Goal: Check status: Check status

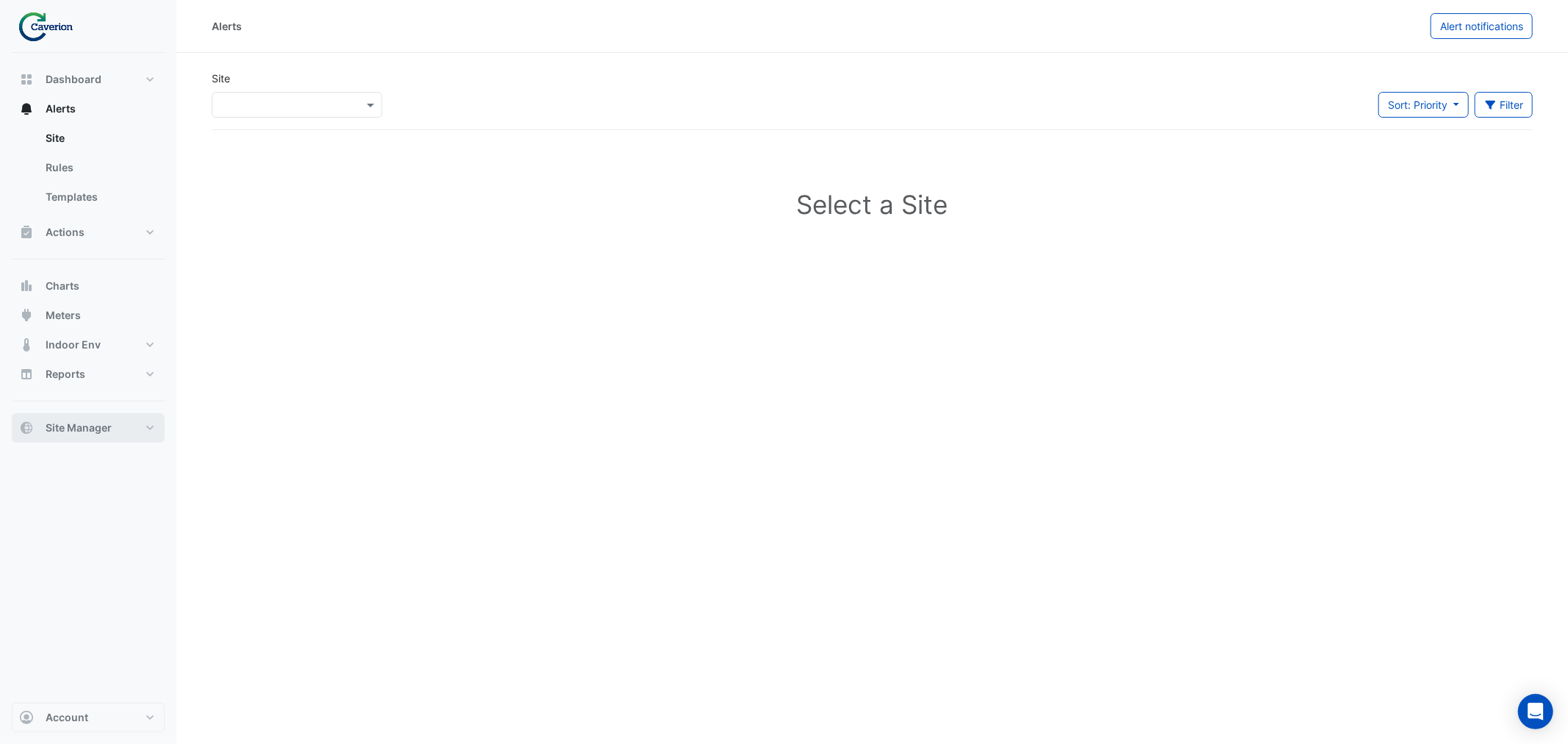
click at [37, 441] on button "Site Manager" at bounding box center [88, 428] width 153 height 30
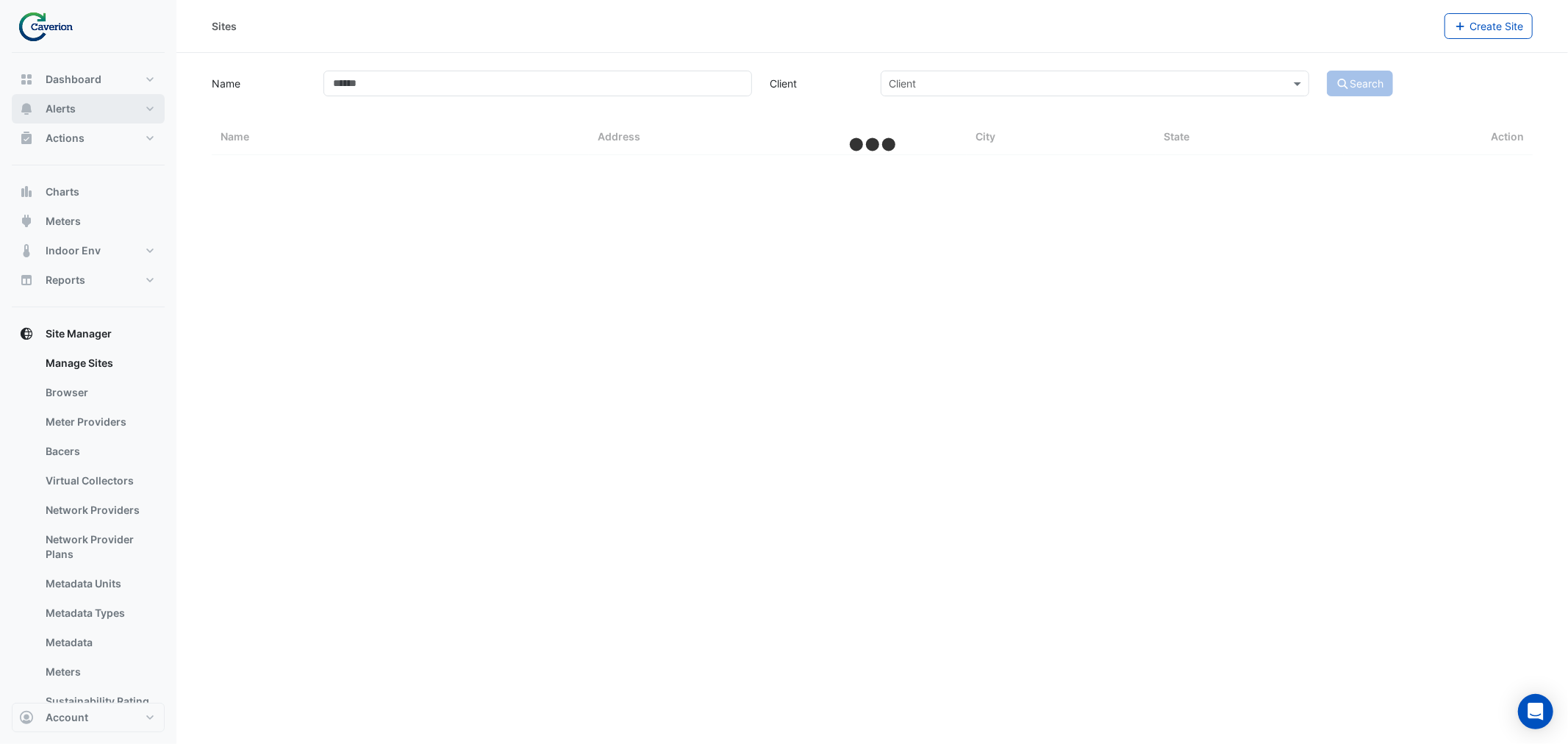
click at [54, 99] on button "Alerts" at bounding box center [88, 109] width 153 height 30
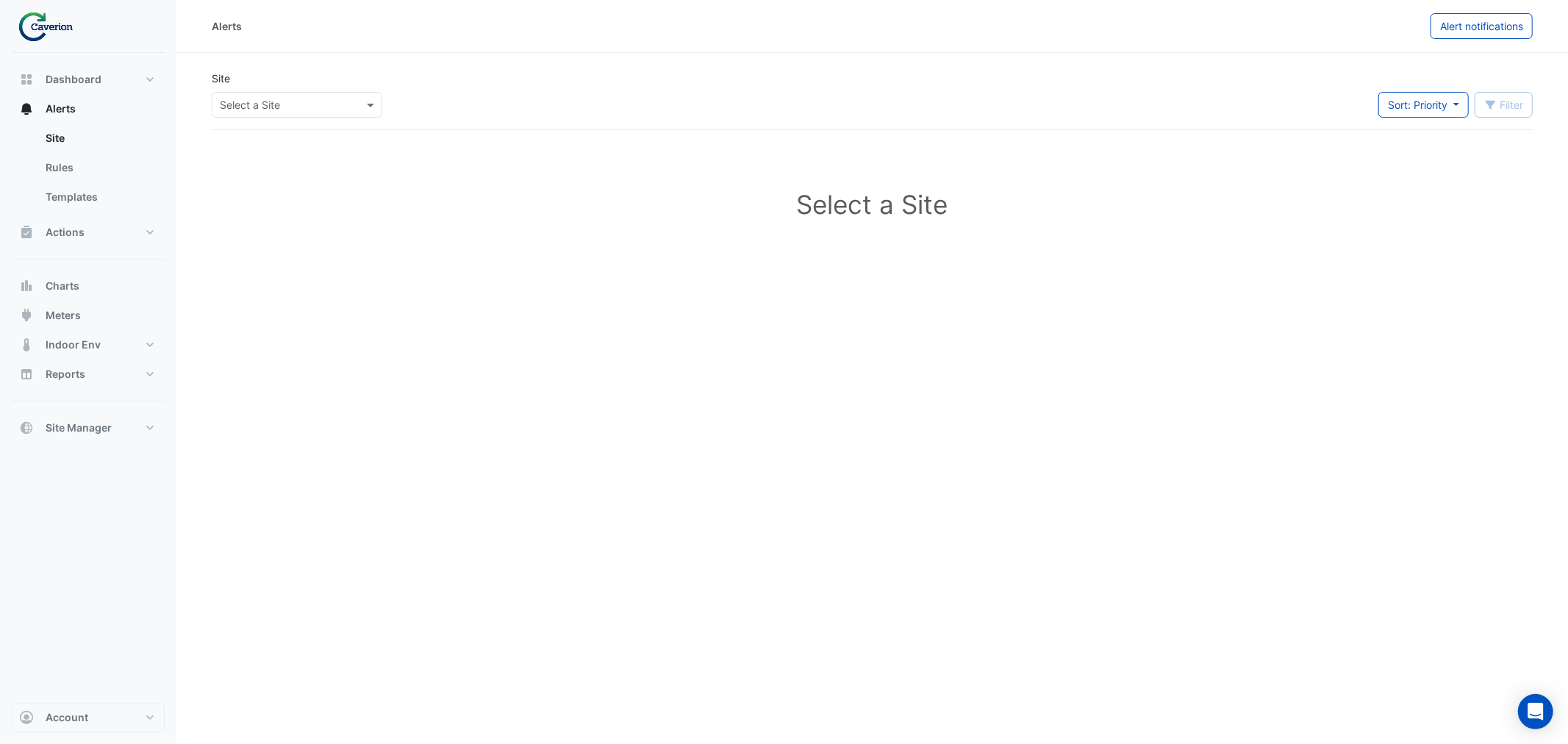
click at [313, 105] on input "text" at bounding box center [282, 106] width 125 height 16
click at [263, 149] on div "K29" at bounding box center [254, 157] width 85 height 21
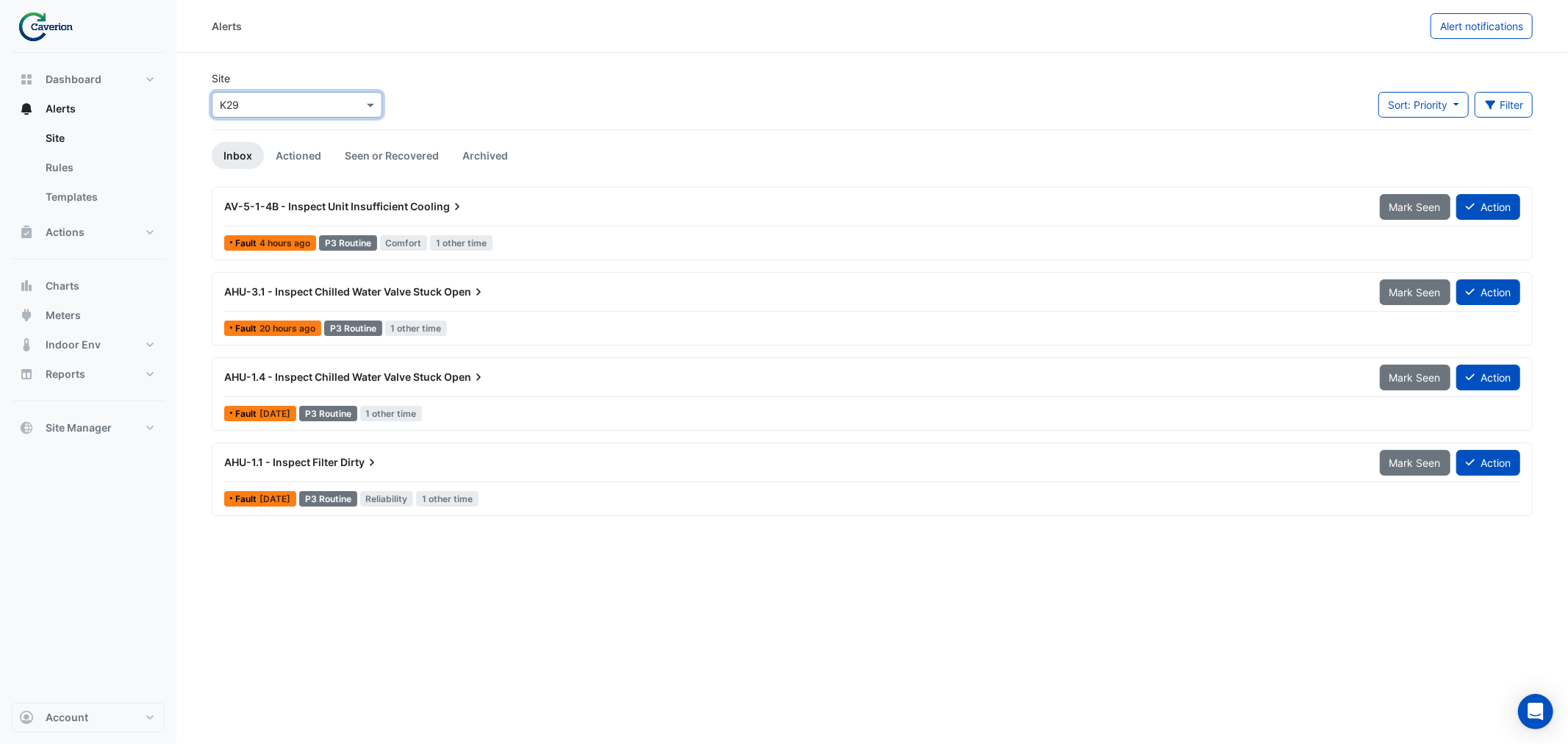
click at [398, 212] on span "AV-5-1-4B - Inspect Unit Insufficient" at bounding box center [316, 206] width 184 height 12
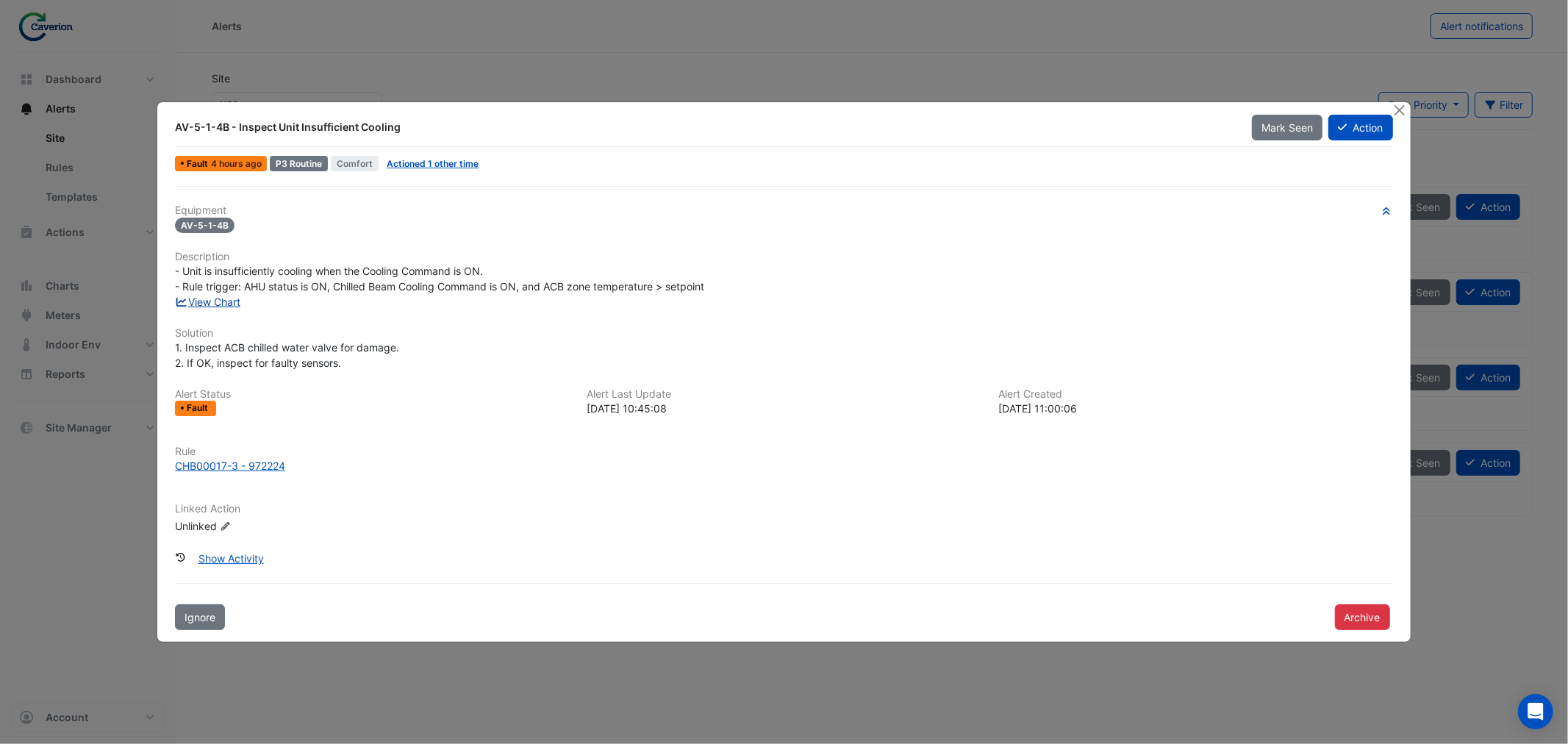
click at [201, 297] on link "View Chart" at bounding box center [208, 302] width 65 height 12
